Goal: Transaction & Acquisition: Purchase product/service

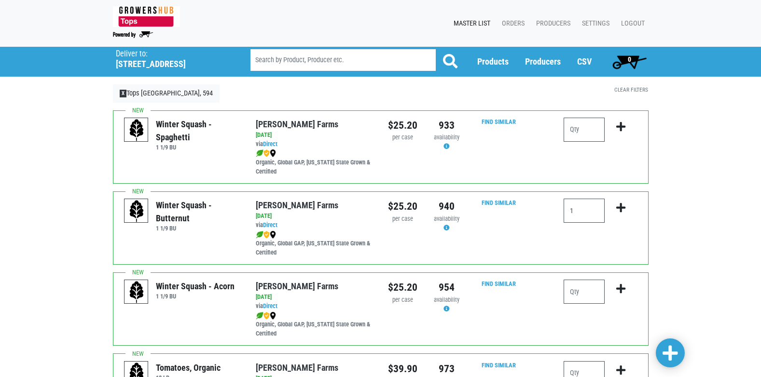
type input "1"
click at [621, 208] on icon "submit" at bounding box center [620, 208] width 9 height 11
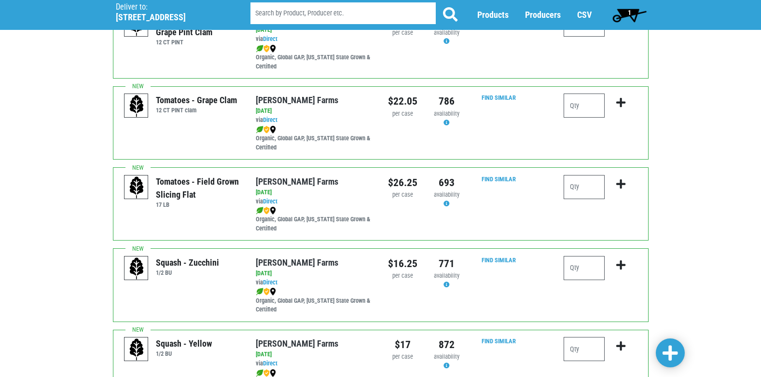
scroll to position [531, 0]
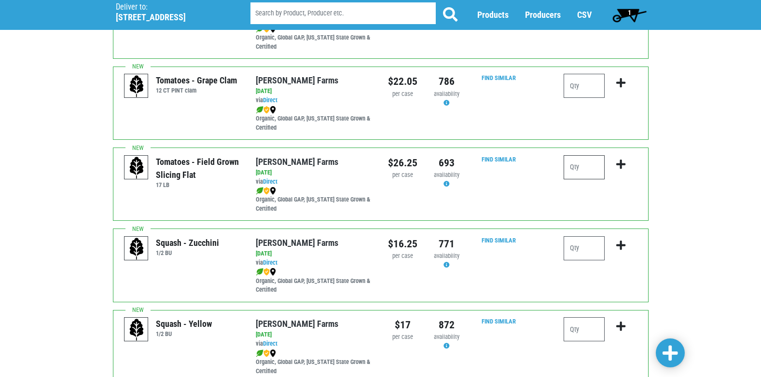
click at [585, 173] on input "number" at bounding box center [584, 167] width 41 height 24
type input "2"
click at [625, 166] on icon "submit" at bounding box center [620, 164] width 9 height 11
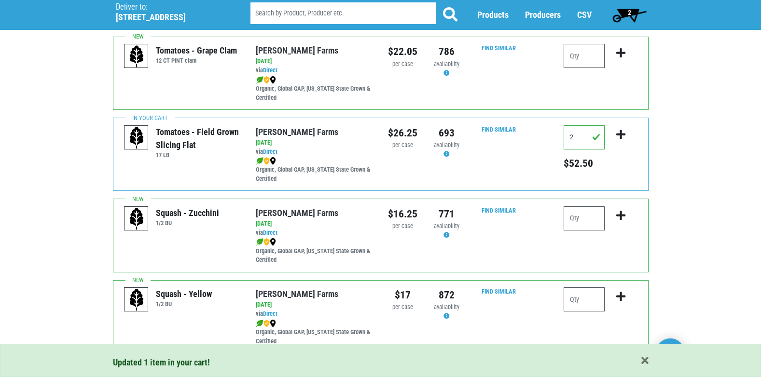
scroll to position [628, 0]
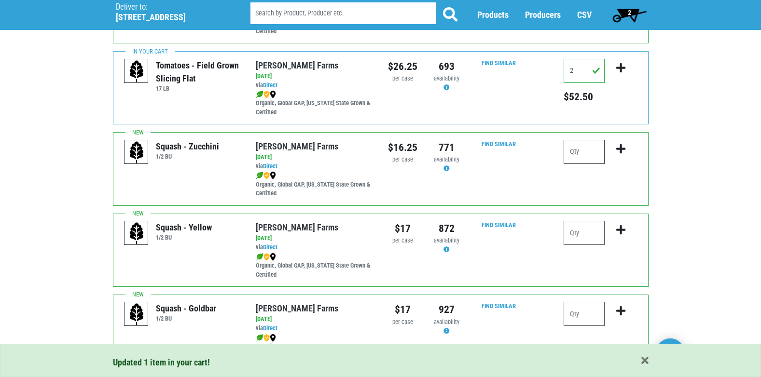
click at [581, 147] on input "number" at bounding box center [584, 152] width 41 height 24
type input "2"
click at [617, 148] on icon "submit" at bounding box center [620, 149] width 9 height 11
click at [594, 235] on input "number" at bounding box center [584, 233] width 41 height 24
type input "2"
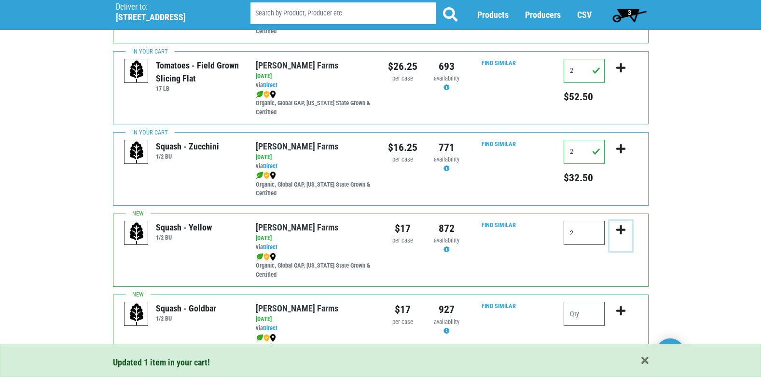
click at [617, 230] on icon "submit" at bounding box center [620, 230] width 9 height 11
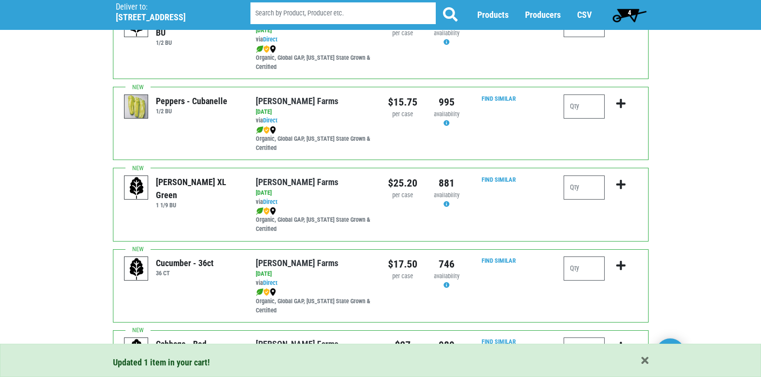
scroll to position [1255, 0]
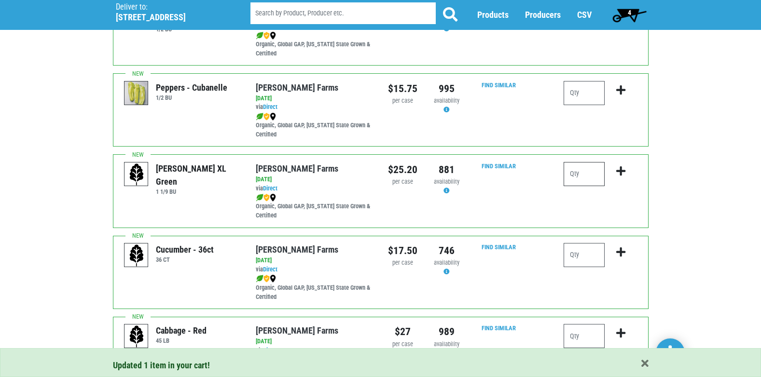
click at [577, 181] on input "number" at bounding box center [584, 174] width 41 height 24
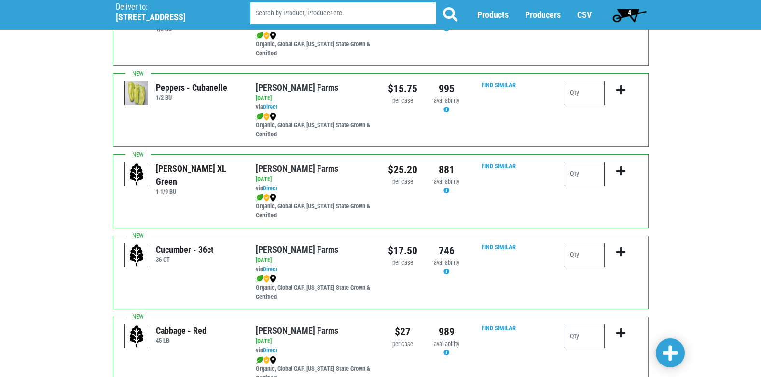
type input "1"
type input "2"
click at [617, 172] on icon "submit" at bounding box center [620, 171] width 9 height 11
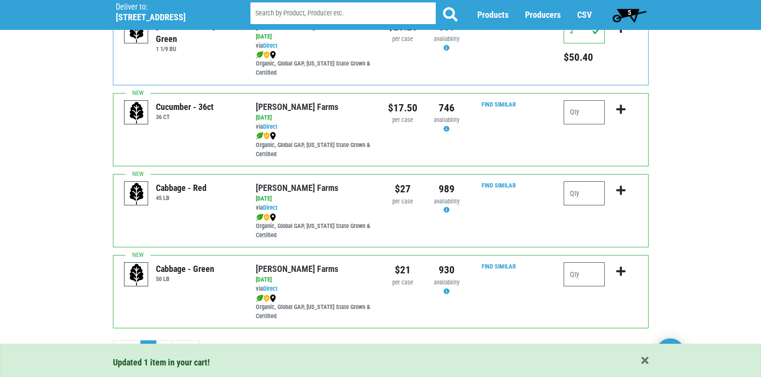
scroll to position [1400, 0]
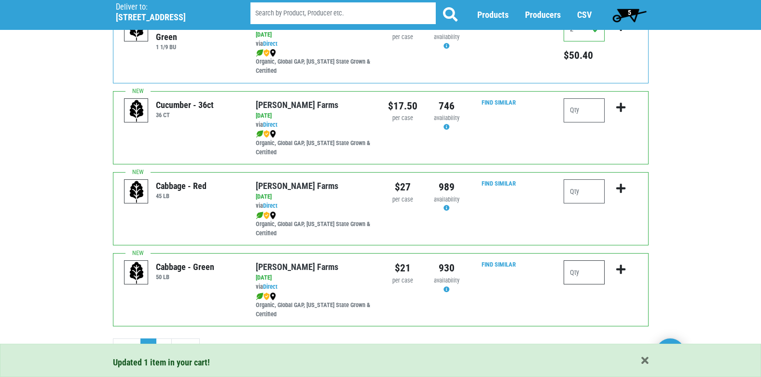
click at [586, 269] on input "number" at bounding box center [584, 273] width 41 height 24
type input "1"
click at [622, 264] on button "submit" at bounding box center [621, 276] width 23 height 30
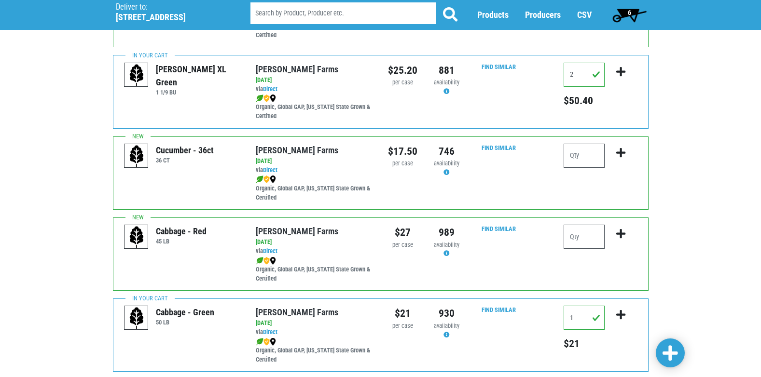
scroll to position [1411, 0]
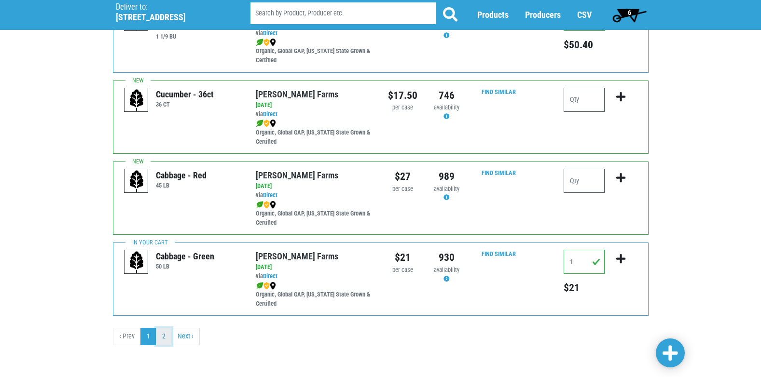
click at [167, 338] on link "2" at bounding box center [164, 336] width 16 height 17
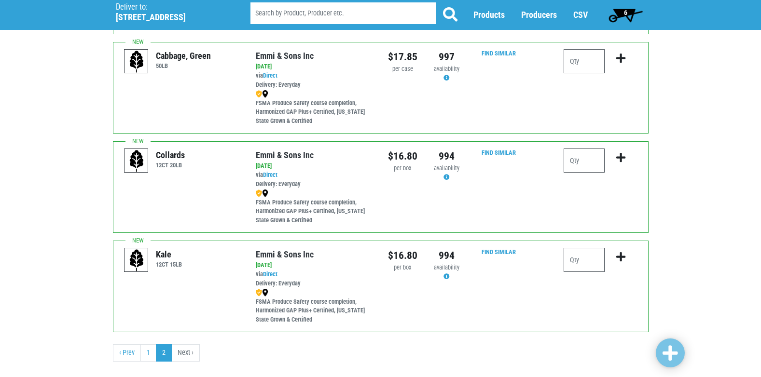
scroll to position [184, 0]
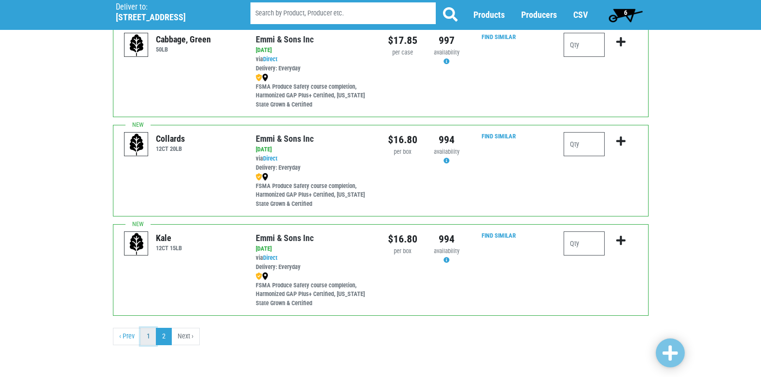
click at [148, 336] on link "1" at bounding box center [148, 336] width 16 height 17
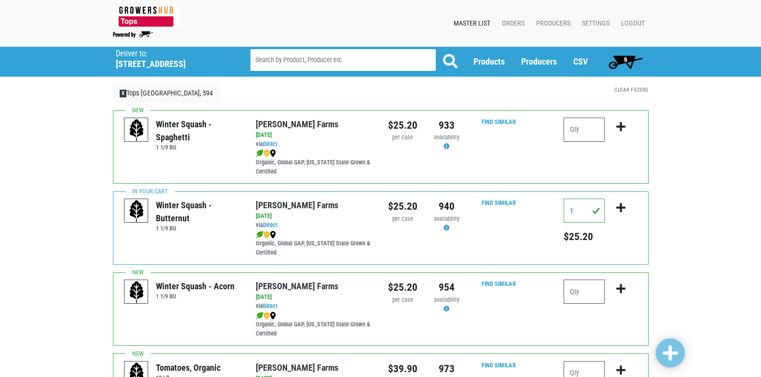
scroll to position [48, 0]
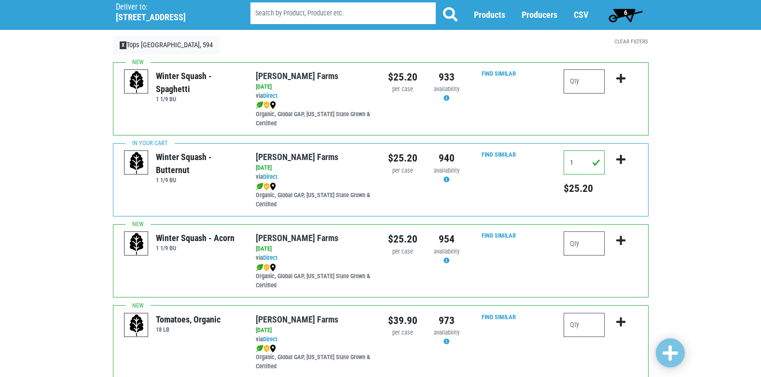
click at [627, 15] on span "6" at bounding box center [625, 13] width 3 height 8
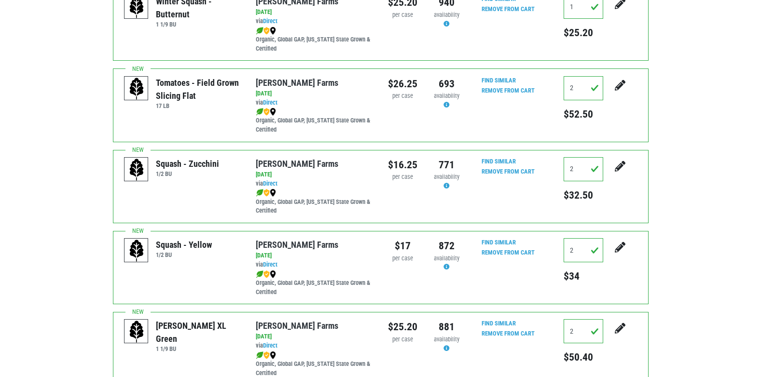
scroll to position [210, 0]
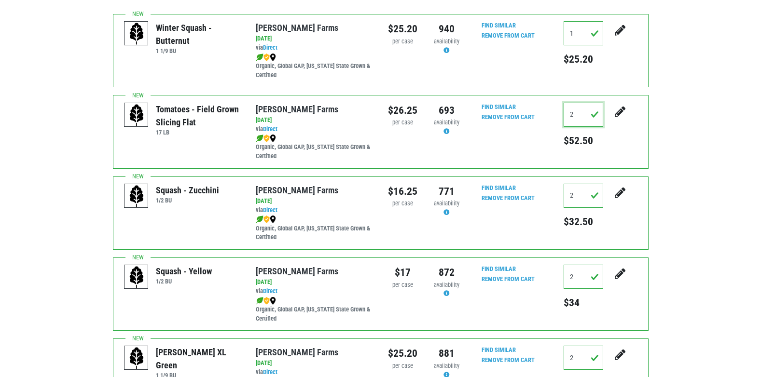
click at [587, 107] on input "2" at bounding box center [584, 115] width 40 height 24
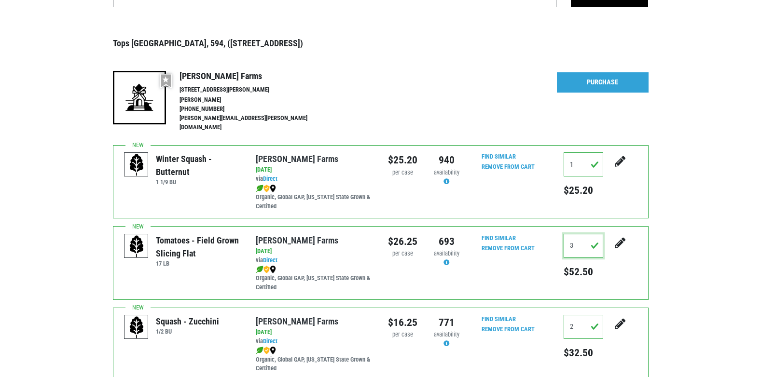
scroll to position [66, 0]
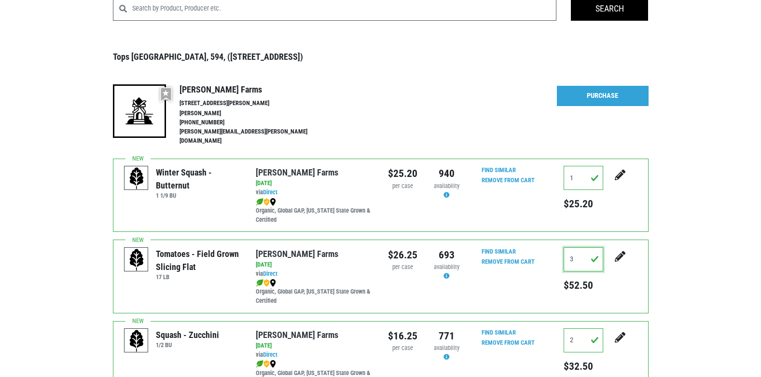
type input "3"
click at [608, 166] on button "submit" at bounding box center [620, 181] width 24 height 30
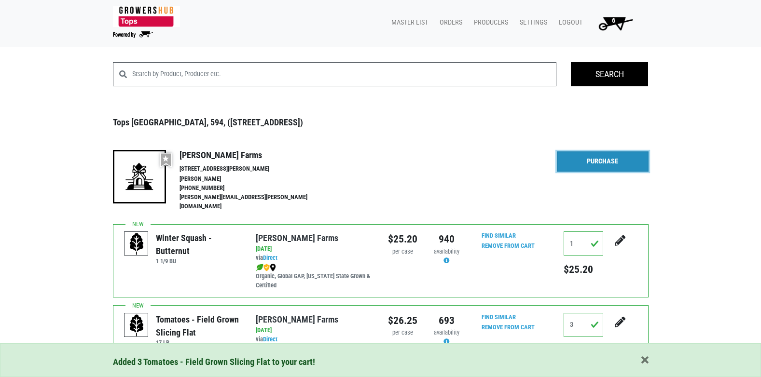
click at [617, 164] on link "Purchase" at bounding box center [603, 162] width 92 height 20
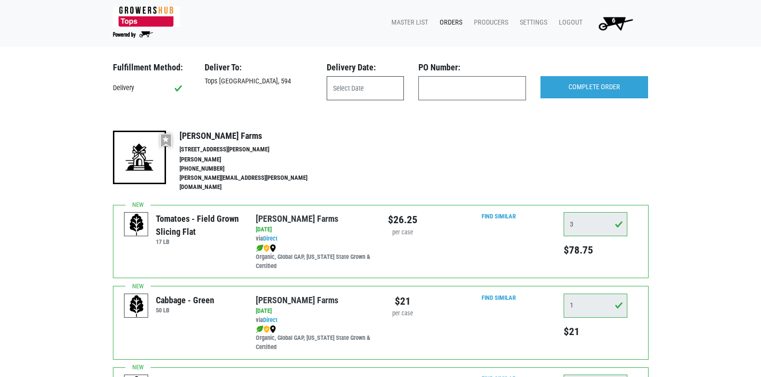
click at [370, 77] on input "text" at bounding box center [365, 88] width 77 height 24
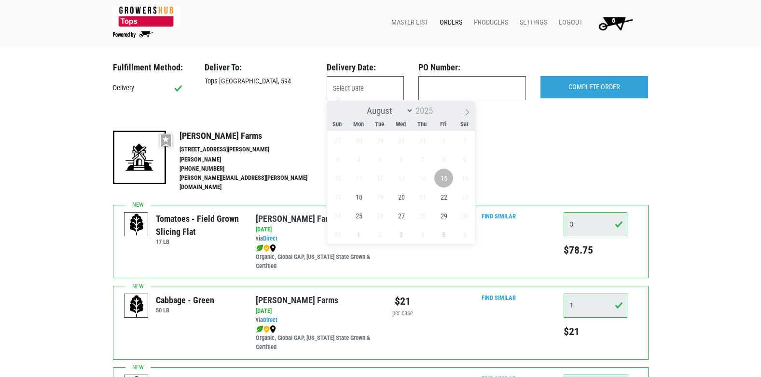
click at [449, 175] on span "15" at bounding box center [443, 178] width 19 height 19
type input "[DATE]"
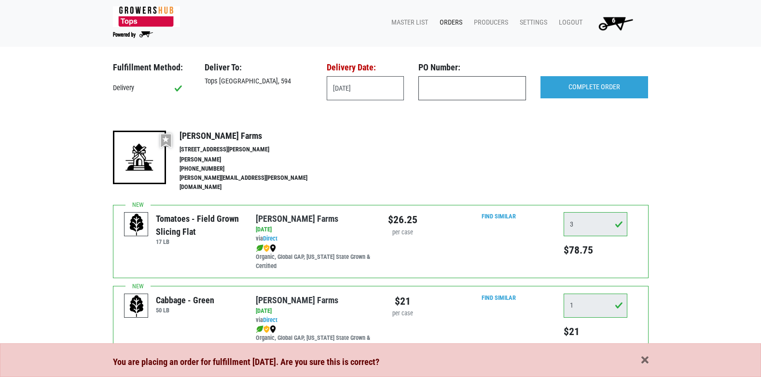
click at [475, 88] on input "text" at bounding box center [473, 88] width 108 height 24
type input "594"
click at [592, 83] on input "COMPLETE ORDER" at bounding box center [595, 87] width 108 height 22
